Goal: Find specific page/section: Find specific page/section

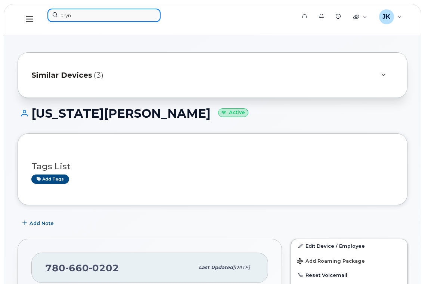
click at [90, 12] on input "aryn" at bounding box center [103, 15] width 113 height 13
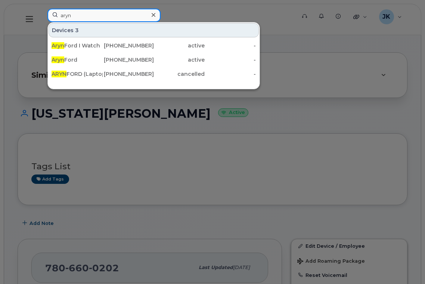
drag, startPoint x: 88, startPoint y: 16, endPoint x: 39, endPoint y: 13, distance: 49.3
click at [41, 13] on div "aryn Devices 3 [PERSON_NAME] I Watch [PHONE_NUMBER] active - [PERSON_NAME] [PHO…" at bounding box center [168, 20] width 255 height 22
paste input "[PERSON_NAME]"
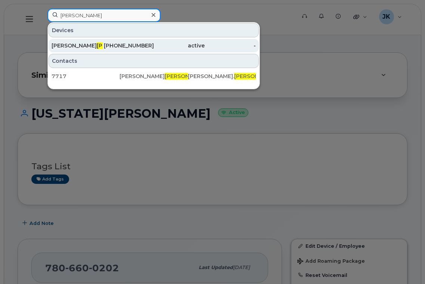
type input "[PERSON_NAME]"
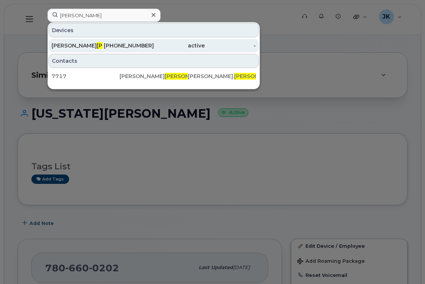
click at [97, 44] on span "[PERSON_NAME]" at bounding box center [119, 45] width 45 height 7
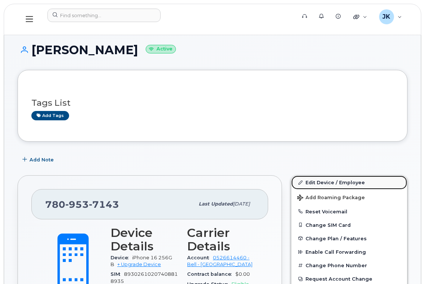
click at [315, 182] on link "Edit Device / Employee" at bounding box center [349, 181] width 116 height 13
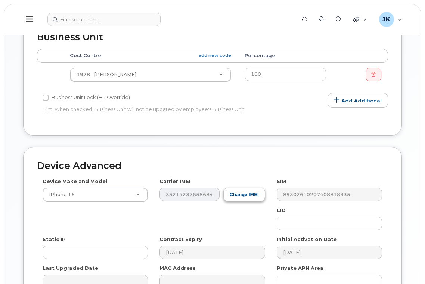
scroll to position [419, 0]
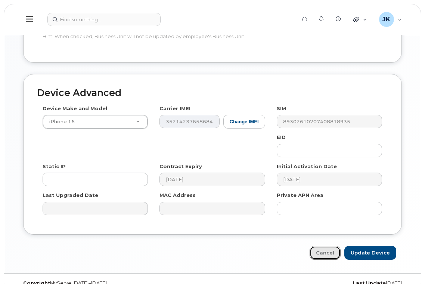
drag, startPoint x: 328, startPoint y: 238, endPoint x: 315, endPoint y: 178, distance: 61.4
click at [328, 246] on link "Cancel" at bounding box center [324, 253] width 31 height 14
